Goal: Check status: Check status

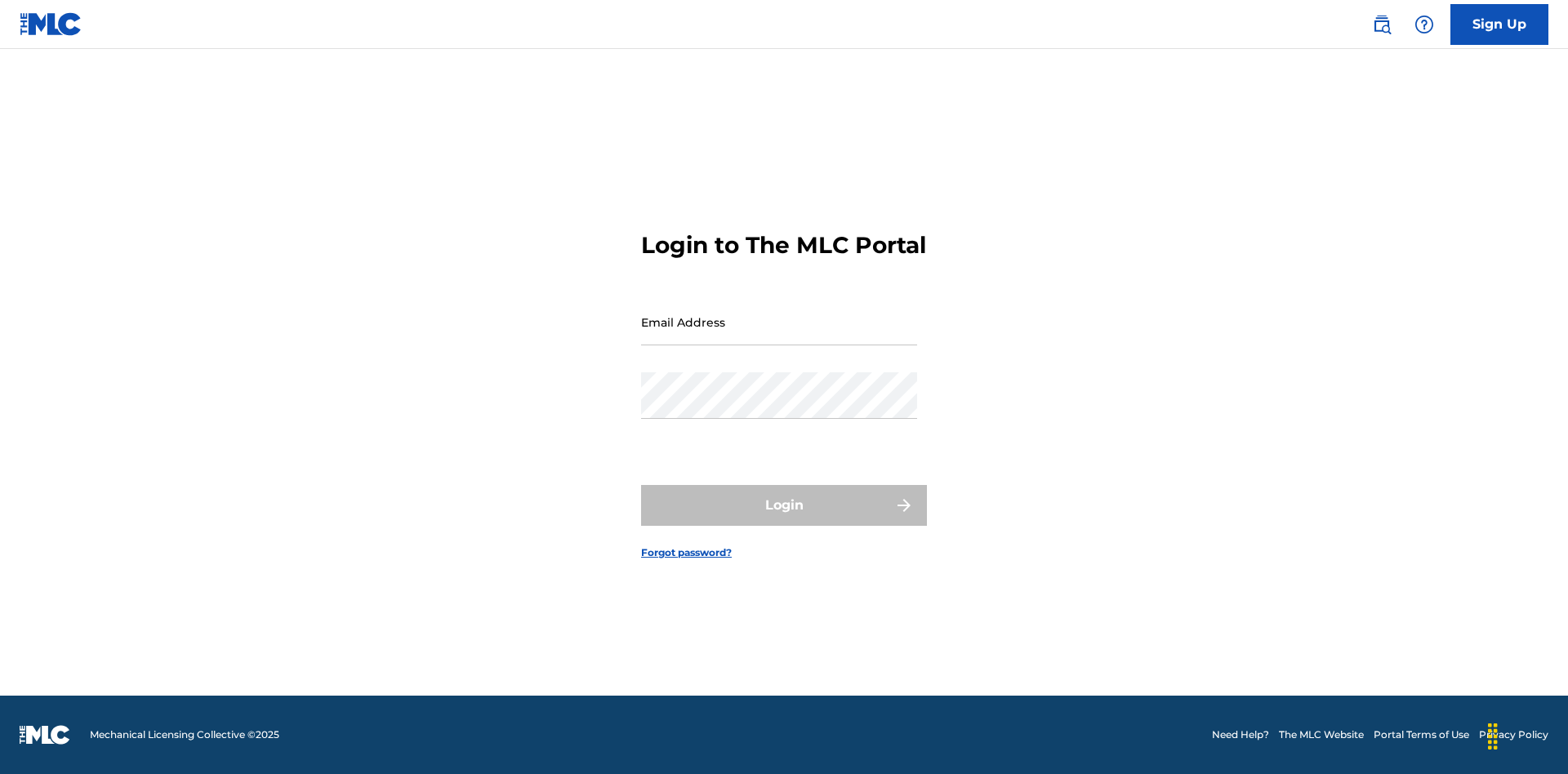
scroll to position [21, 0]
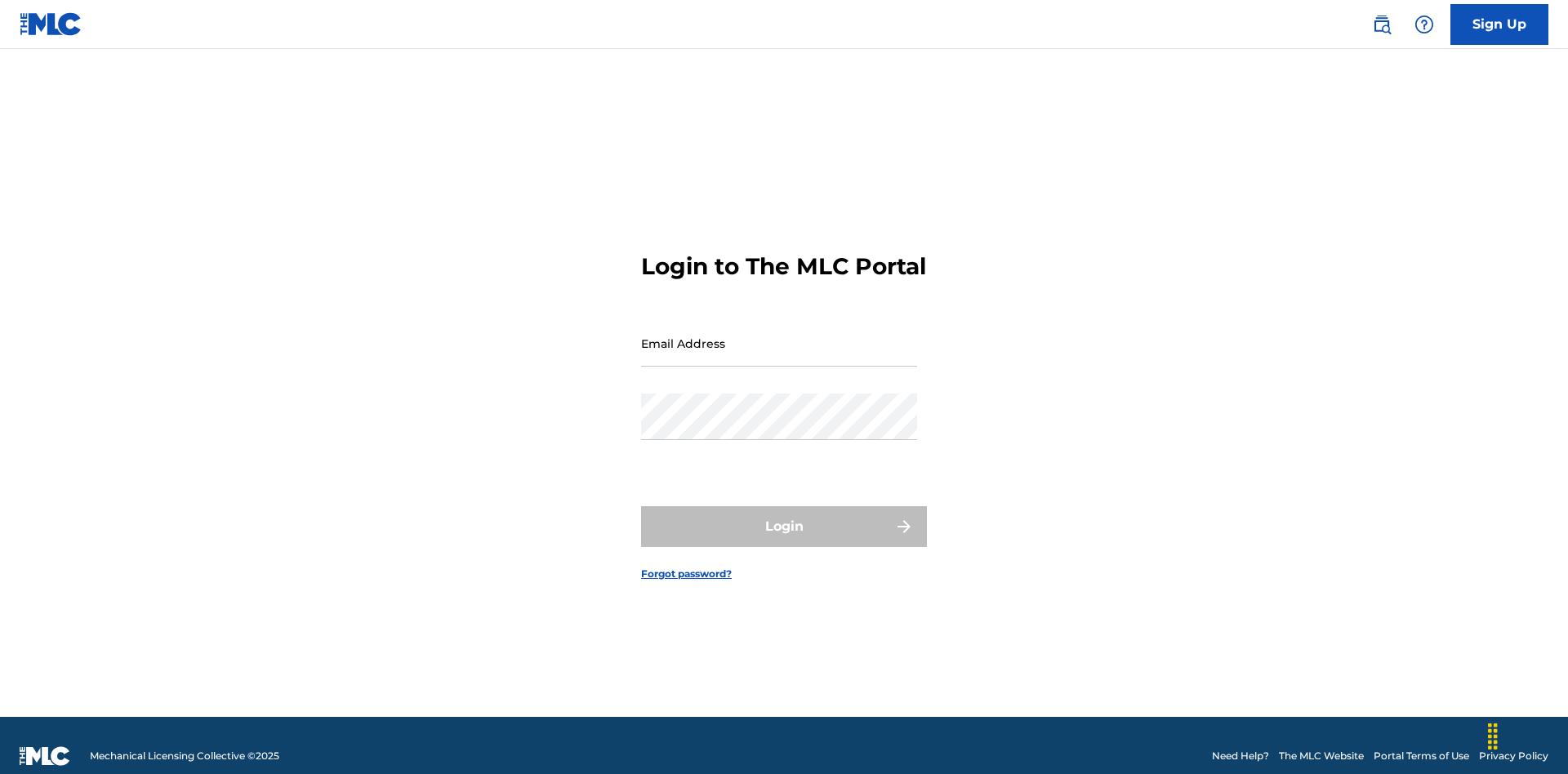
click at [779, 336] on input "Email Address" at bounding box center [779, 343] width 276 height 47
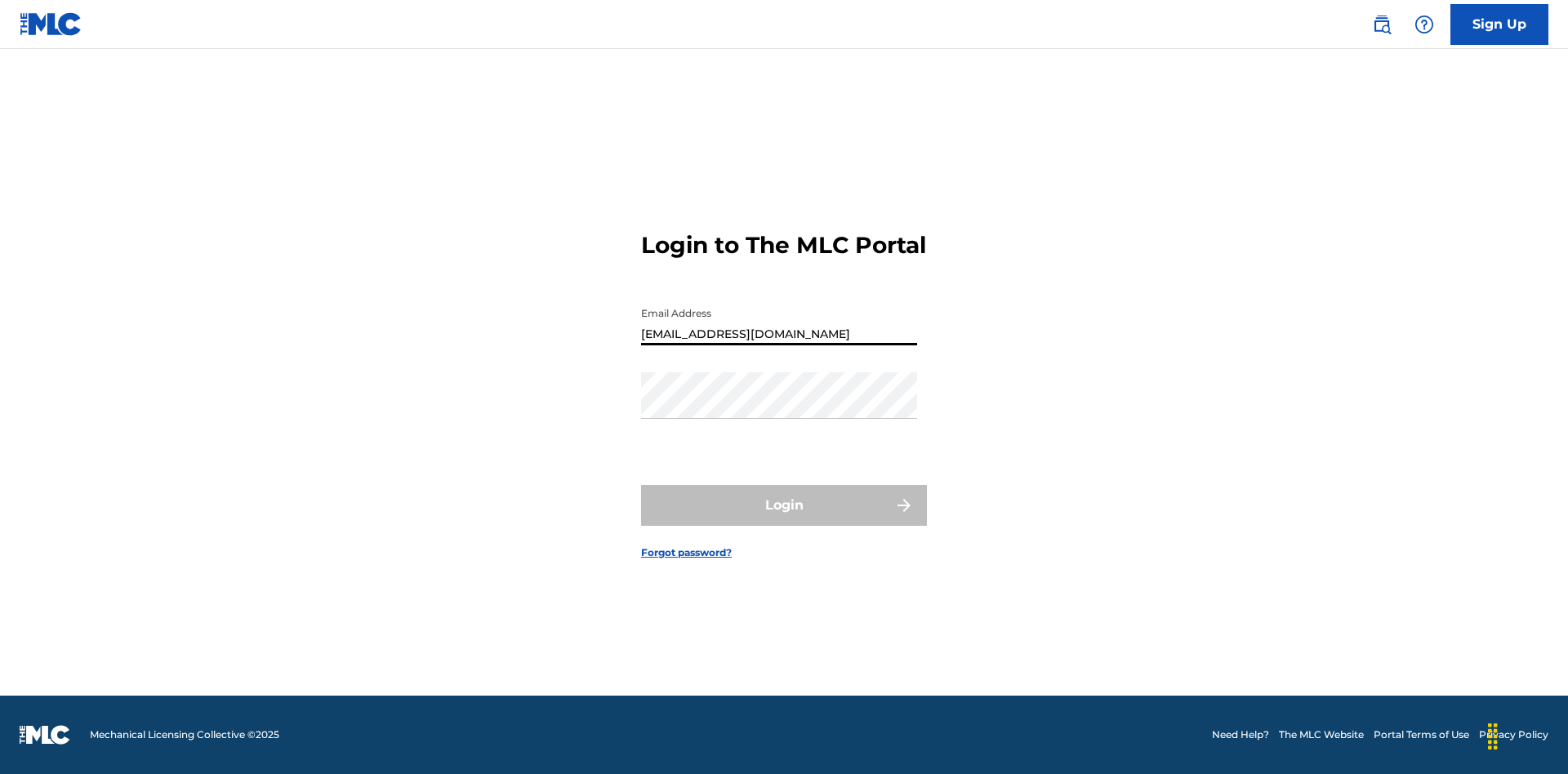
type input "[EMAIL_ADDRESS][DOMAIN_NAME]"
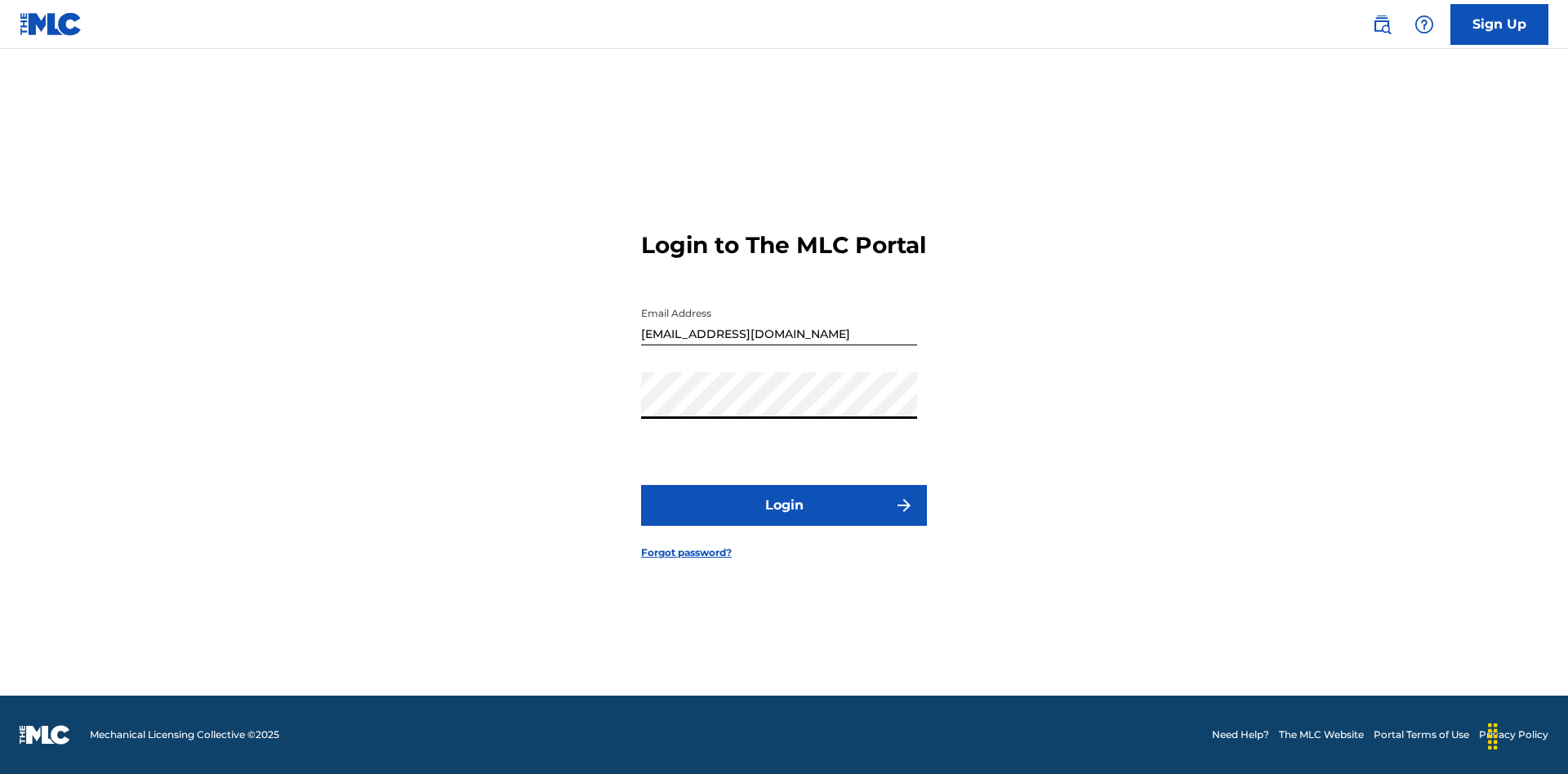
click at [784, 519] on button "Login" at bounding box center [784, 505] width 286 height 41
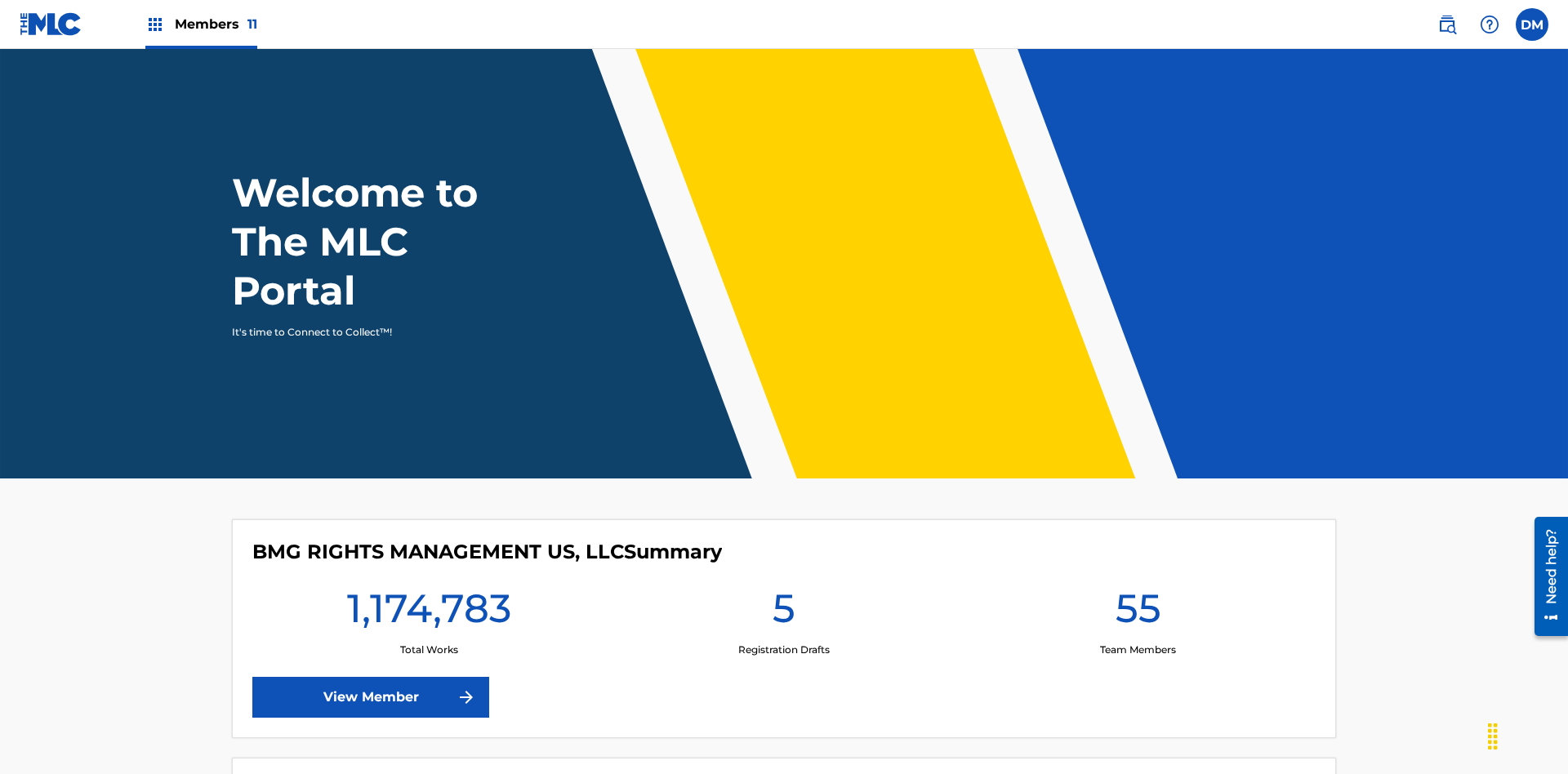
click at [201, 24] on span "Members 11" at bounding box center [216, 24] width 83 height 19
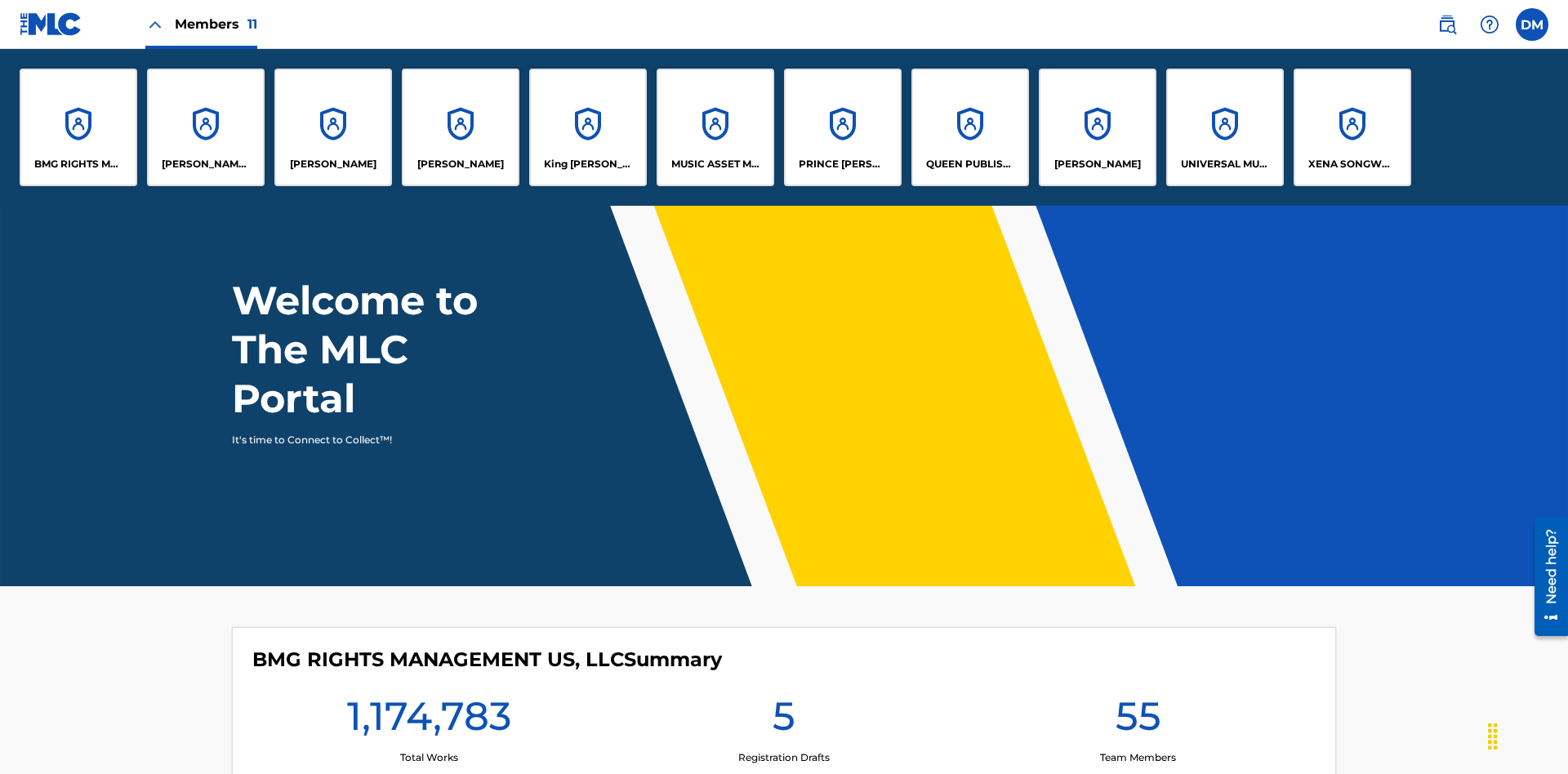
click at [1224, 164] on p "UNIVERSAL MUSIC PUB GROUP" at bounding box center [1226, 164] width 89 height 14
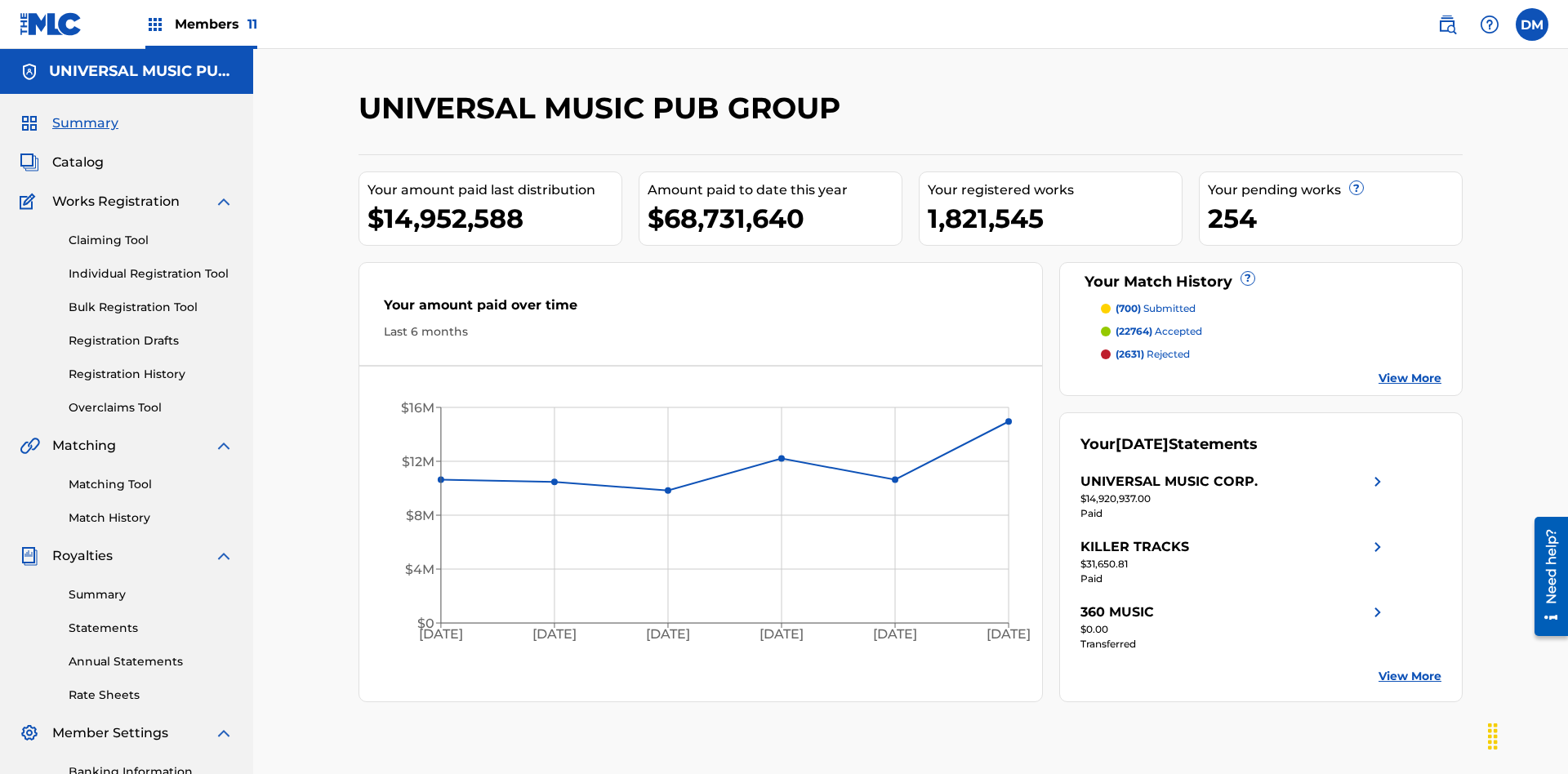
click at [84, 113] on span "Summary" at bounding box center [86, 123] width 67 height 20
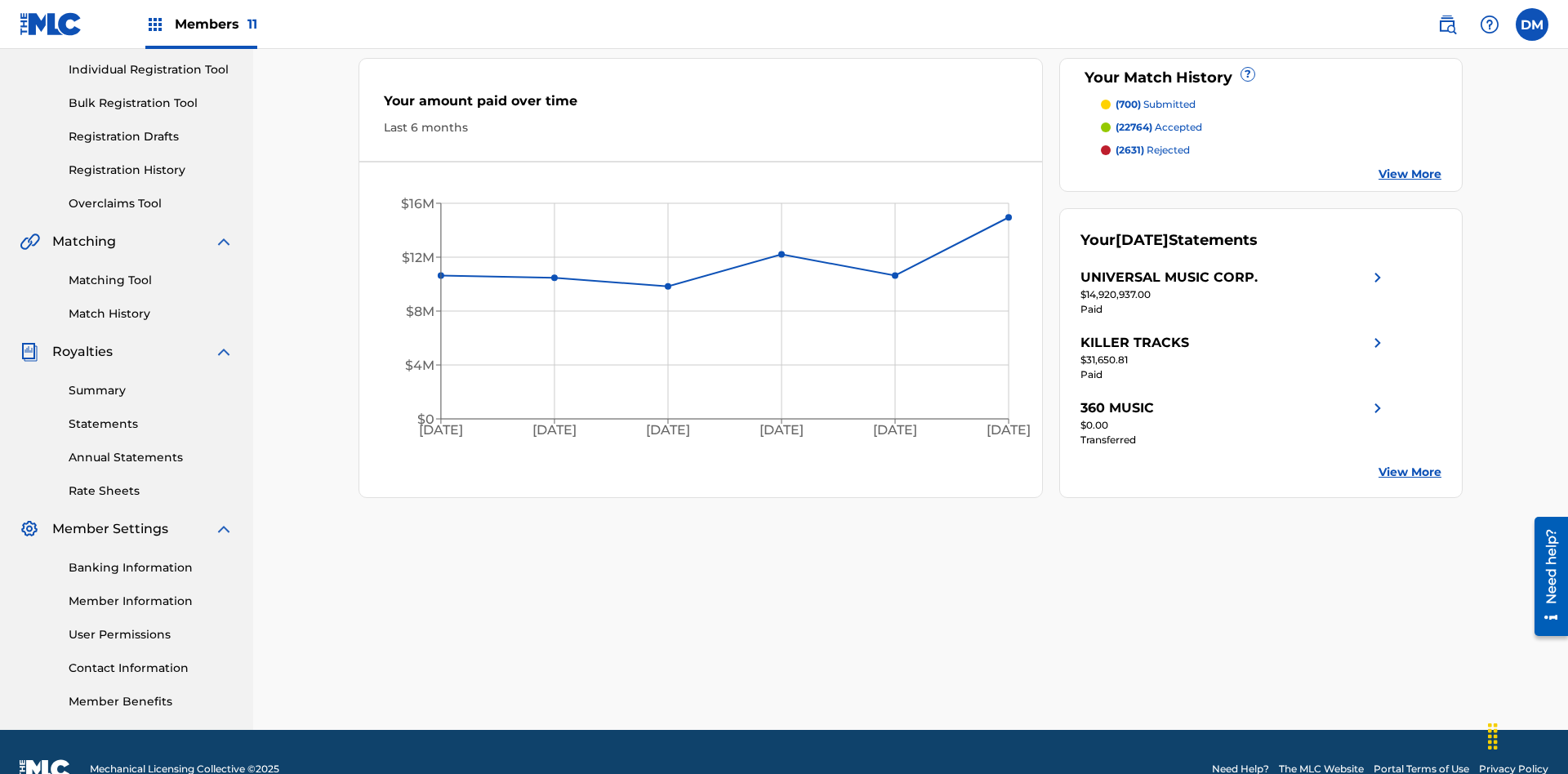
click at [1128, 105] on span "(700)" at bounding box center [1128, 104] width 26 height 12
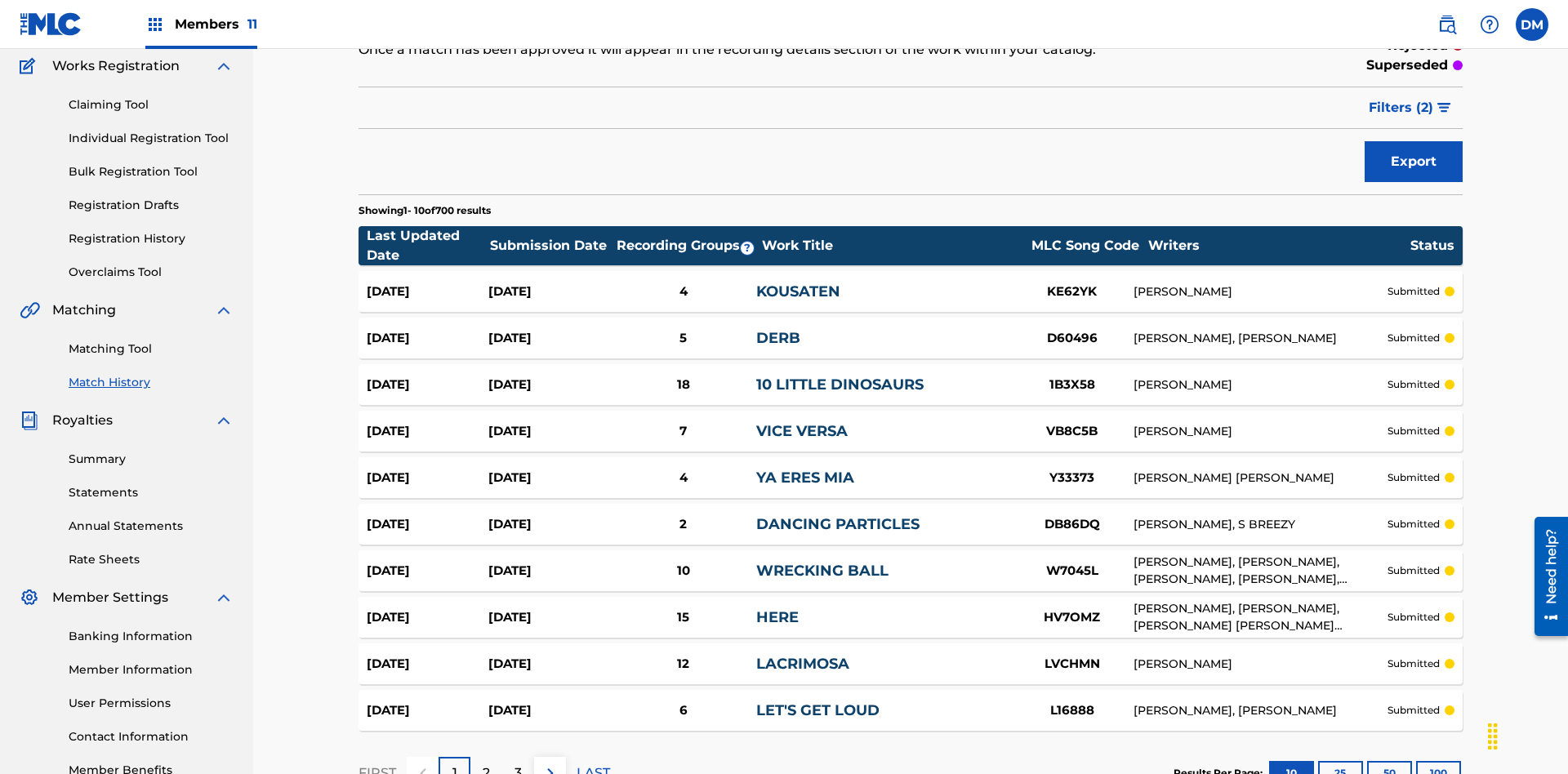
click at [1402, 107] on span "Filters ( 2 )" at bounding box center [1401, 107] width 65 height 20
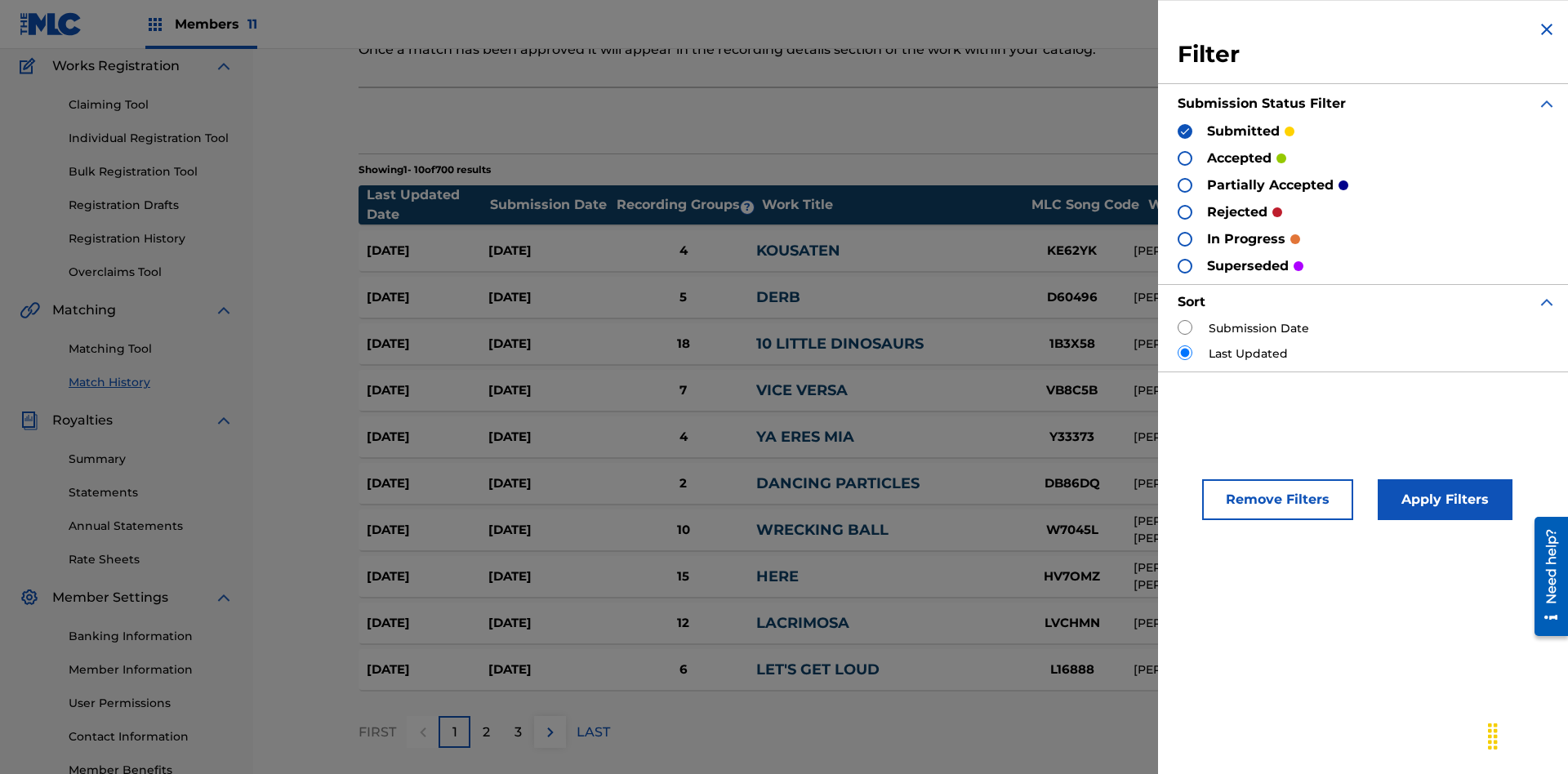
scroll to position [163, 0]
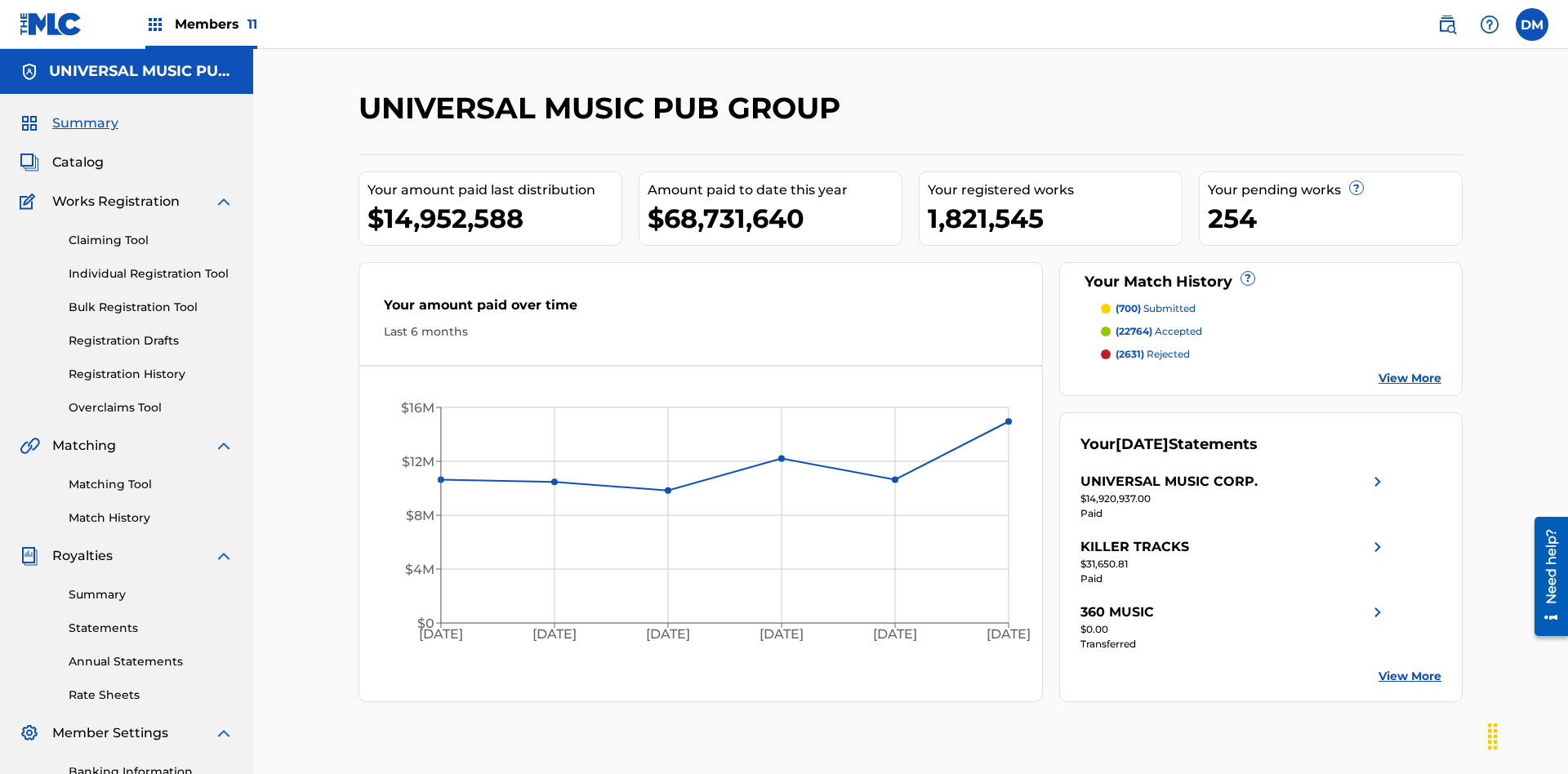
scroll to position [227, 0]
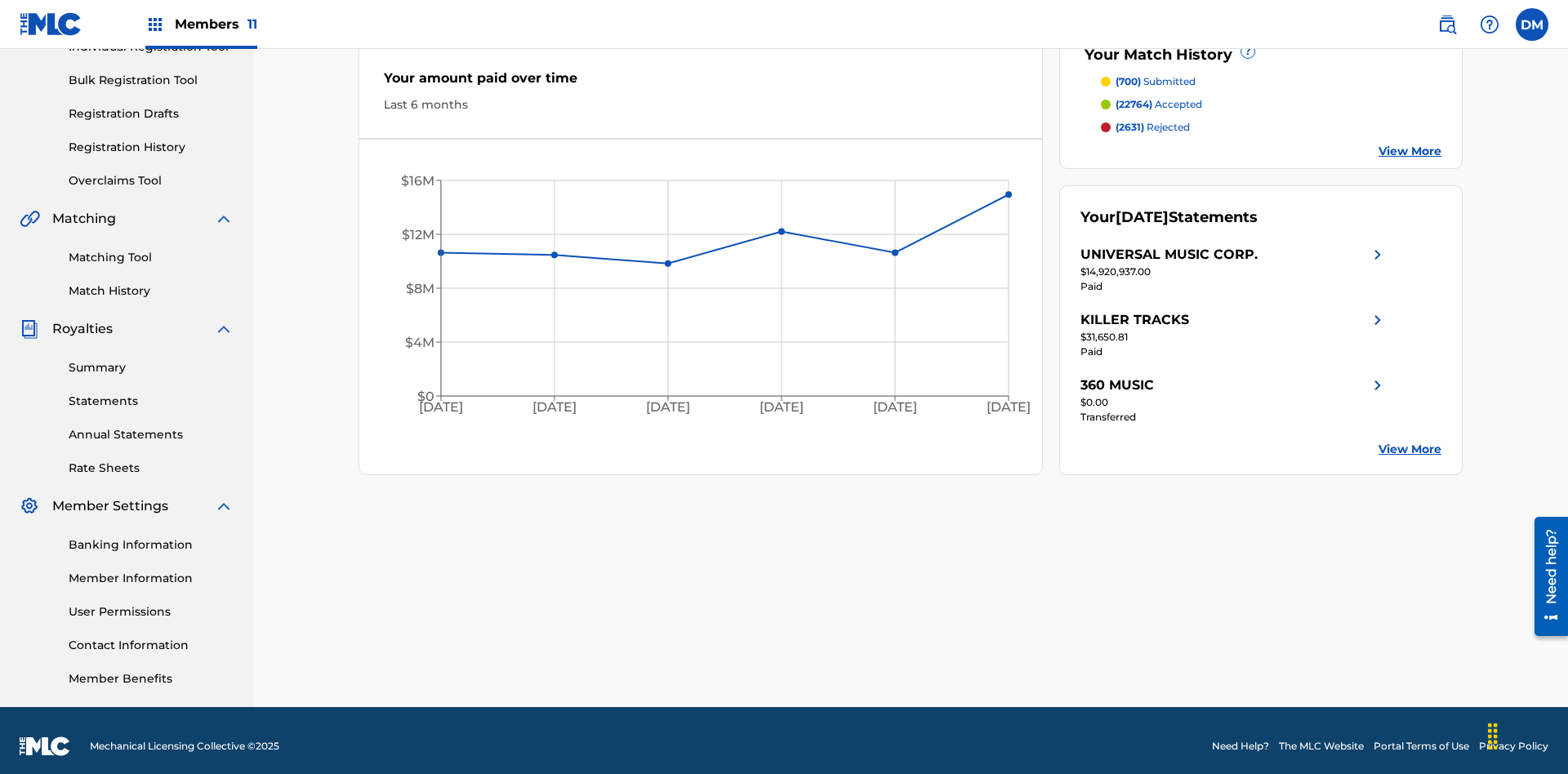
click at [1133, 105] on span "(22764)" at bounding box center [1133, 104] width 37 height 12
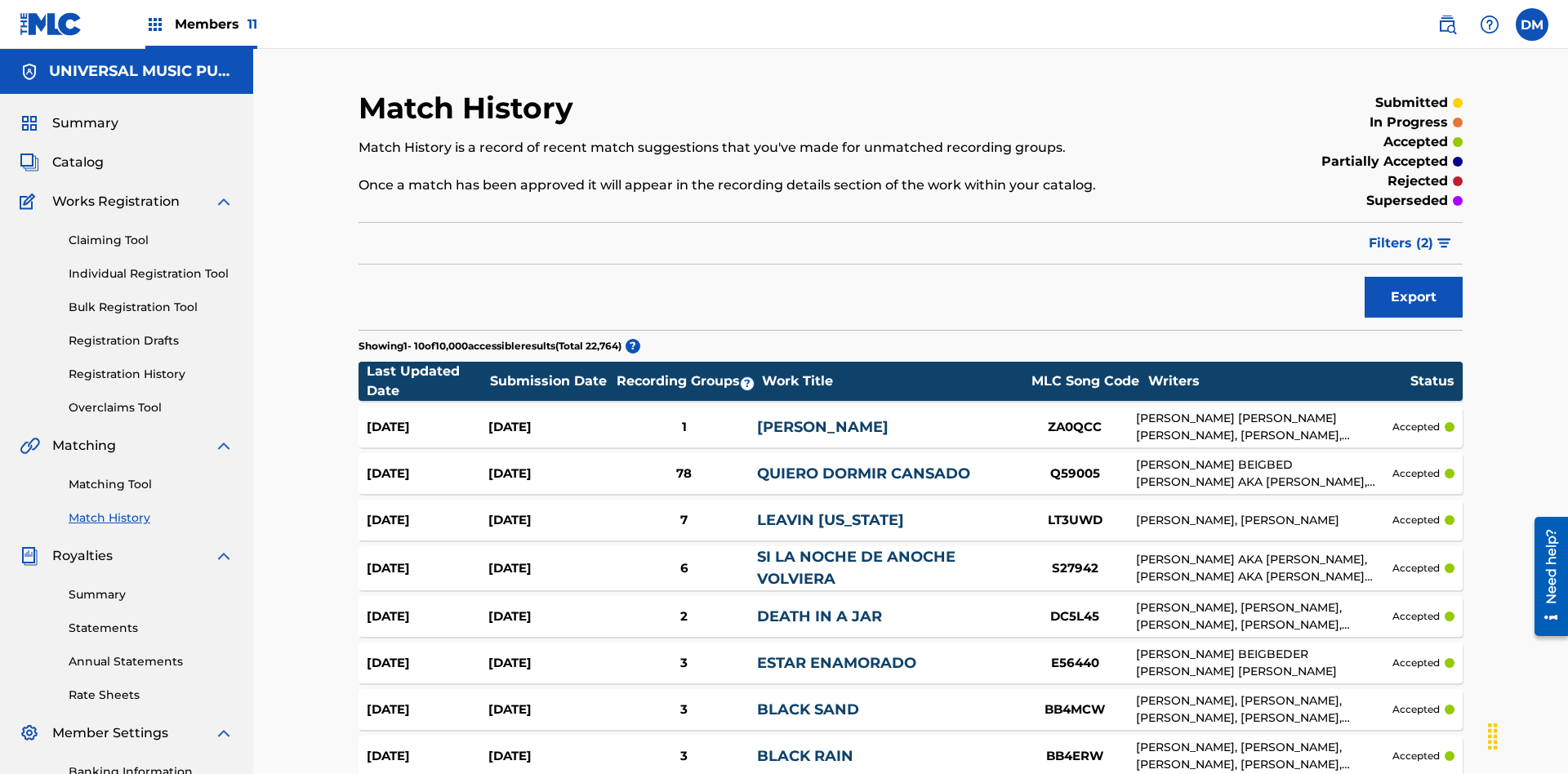
click at [1402, 234] on span "Filters ( 2 )" at bounding box center [1401, 243] width 65 height 20
click at [84, 113] on span "Summary" at bounding box center [86, 123] width 67 height 20
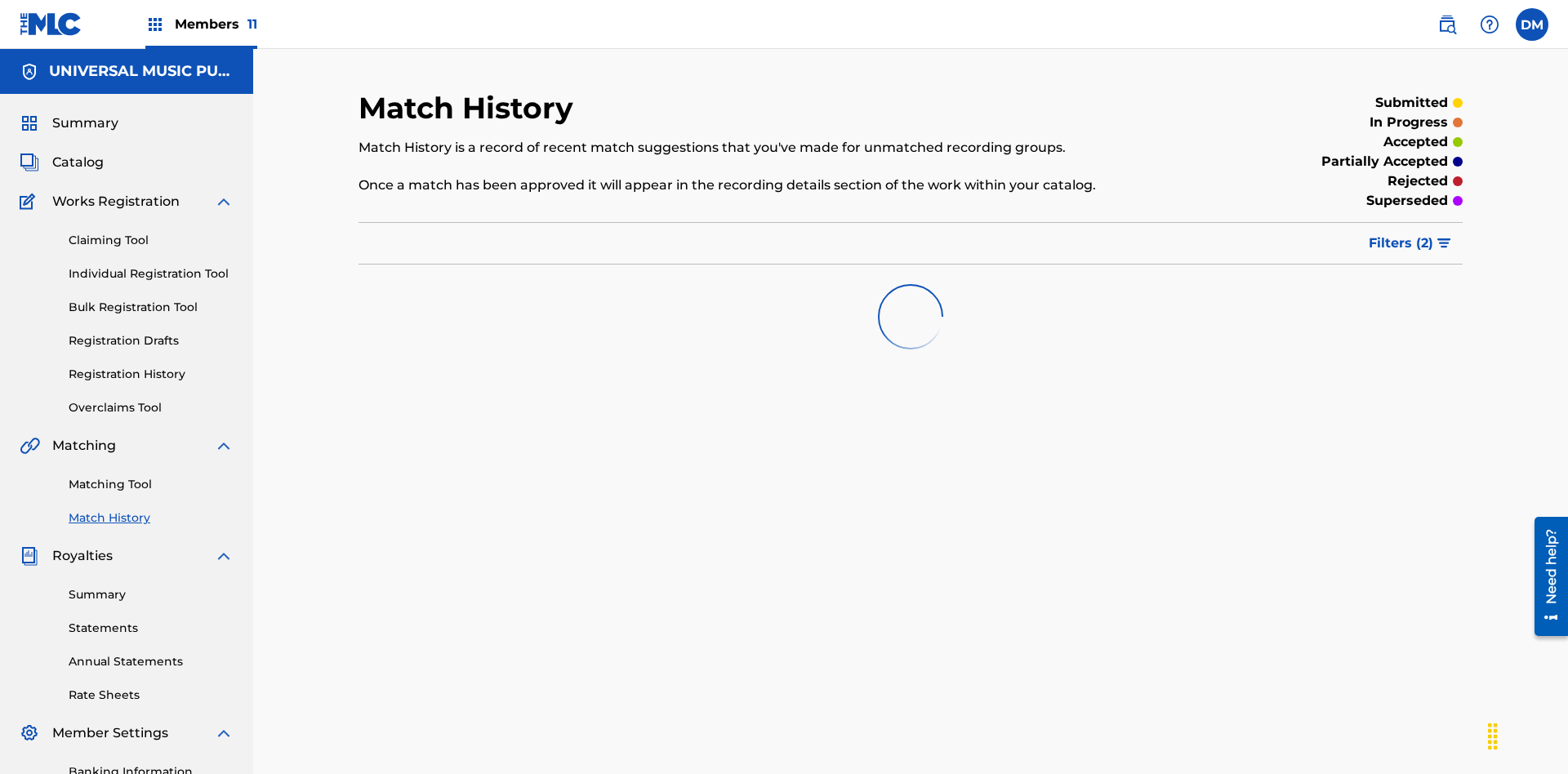
click at [1402, 234] on span "Filters ( 2 )" at bounding box center [1401, 243] width 65 height 20
